Goal: Use online tool/utility: Utilize a website feature to perform a specific function

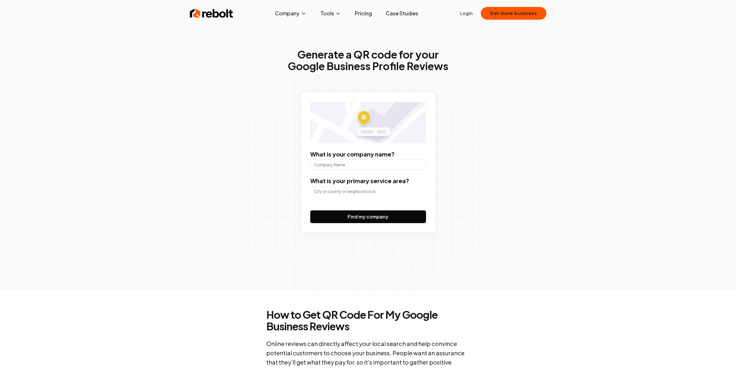
click at [370, 166] on input "What is your company name?" at bounding box center [368, 164] width 116 height 10
type input "[PERSON_NAME]"
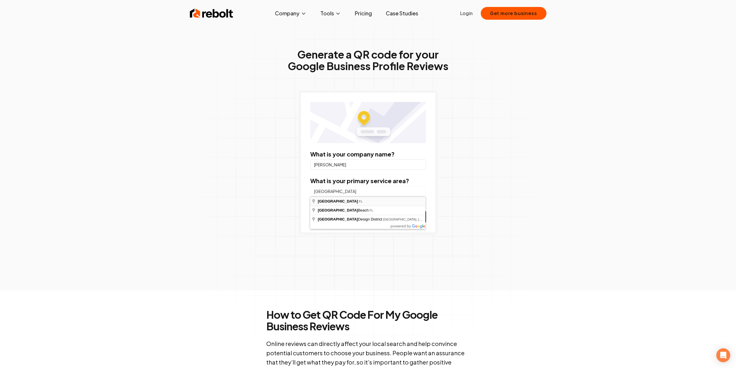
type input "[GEOGRAPHIC_DATA], [GEOGRAPHIC_DATA]"
click at [365, 217] on button "Find my company" at bounding box center [368, 216] width 116 height 13
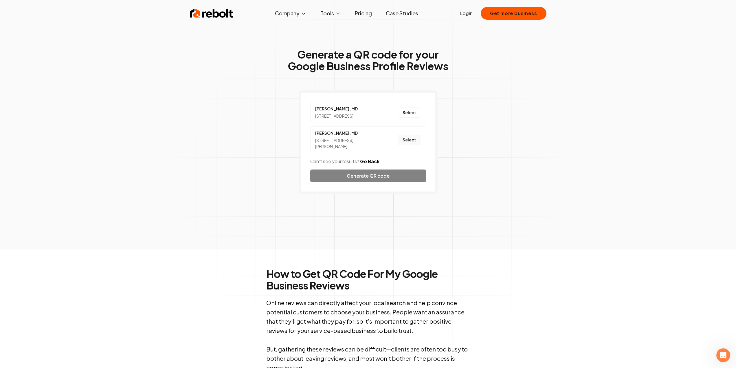
click at [412, 145] on button "Select" at bounding box center [409, 140] width 23 height 10
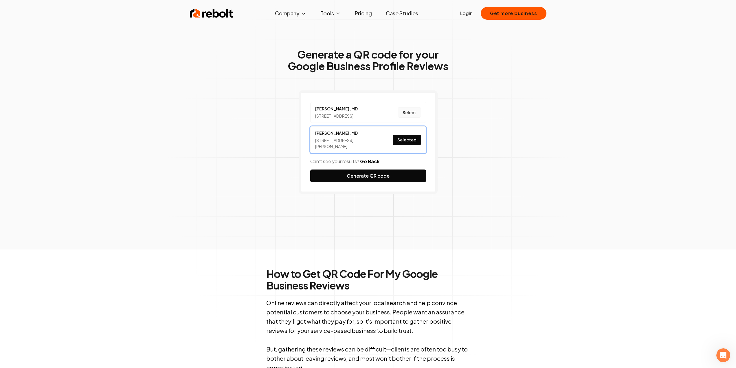
click at [413, 118] on button "Select" at bounding box center [409, 112] width 23 height 10
click at [408, 144] on button "Select" at bounding box center [409, 140] width 23 height 10
click at [396, 182] on button "Generate QR code" at bounding box center [368, 175] width 116 height 13
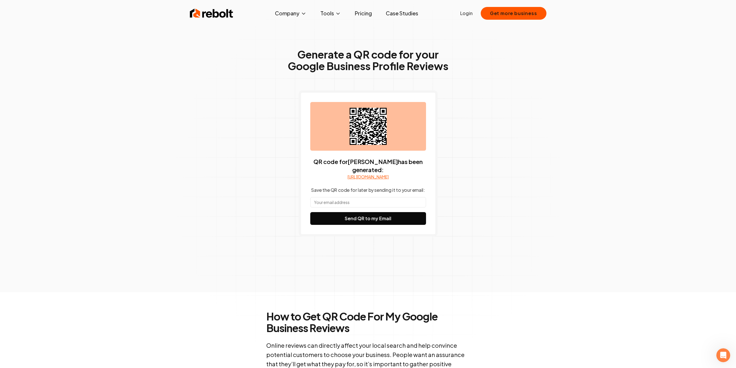
click at [386, 207] on input "text" at bounding box center [368, 202] width 116 height 10
type input "[EMAIL_ADDRESS][DOMAIN_NAME]"
click at [380, 225] on button "Send QR to my Email" at bounding box center [368, 218] width 116 height 13
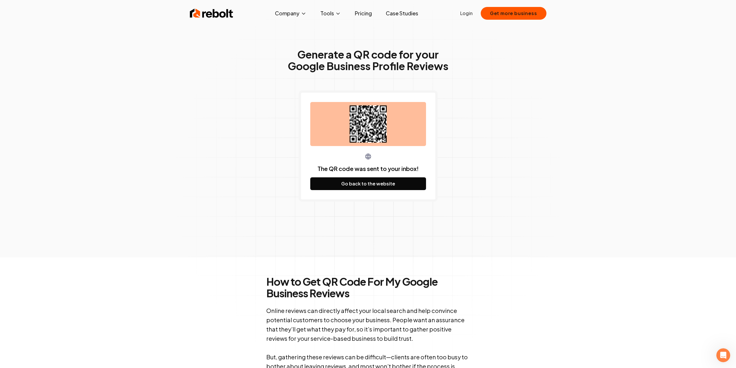
click at [365, 130] on icon at bounding box center [368, 123] width 37 height 37
